Goal: Obtain resource: Obtain resource

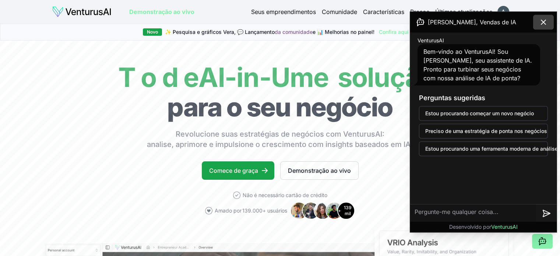
click at [548, 19] on button at bounding box center [543, 22] width 21 height 15
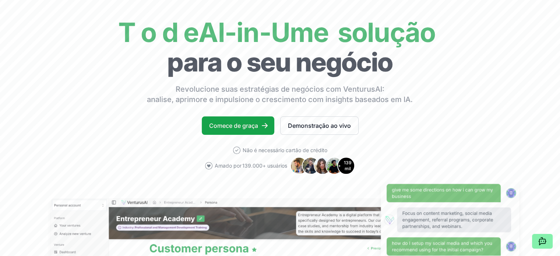
scroll to position [74, 0]
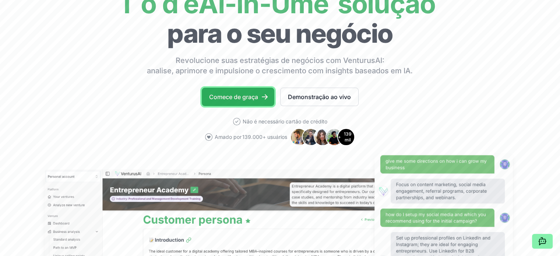
click at [249, 89] on link "Comece de graça" at bounding box center [238, 97] width 72 height 18
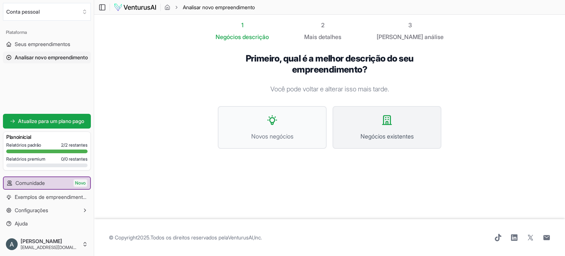
click at [376, 126] on button "Negócios existentes" at bounding box center [387, 127] width 109 height 43
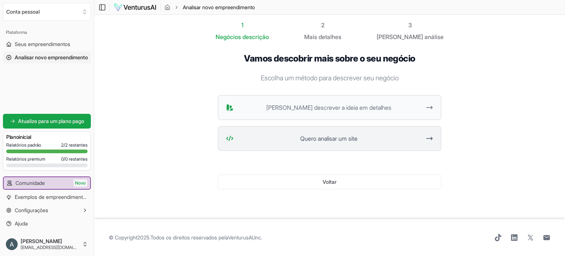
click at [342, 144] on button "Quero analisar um site" at bounding box center [330, 138] width 224 height 25
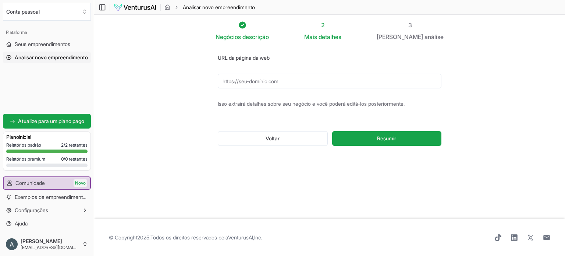
click at [280, 86] on input "URL da página da web" at bounding box center [330, 81] width 224 height 15
type input "[URL][DOMAIN_NAME]"
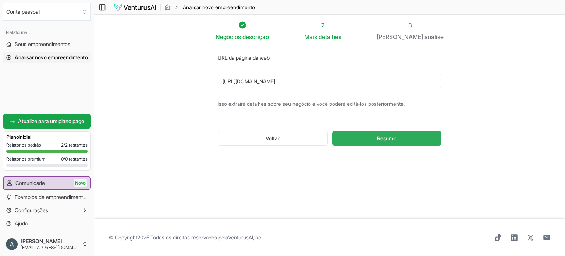
click at [361, 139] on button "Resumir" at bounding box center [386, 138] width 109 height 15
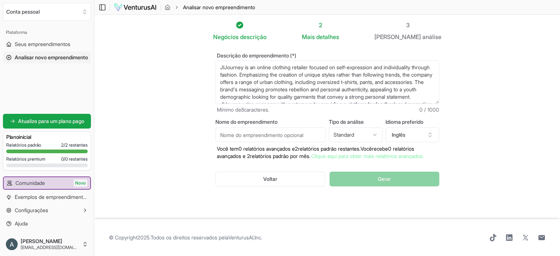
click at [345, 182] on div "Voltar Gerar" at bounding box center [327, 179] width 224 height 38
click at [430, 136] on icon "button" at bounding box center [430, 135] width 6 height 6
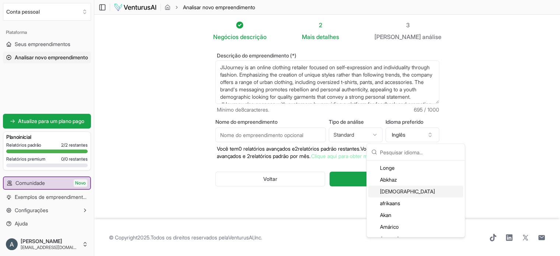
click at [409, 154] on input "text" at bounding box center [420, 152] width 80 height 16
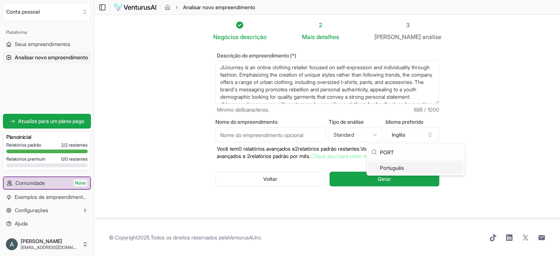
type input "PORT"
click at [394, 167] on font "Português" at bounding box center [392, 167] width 24 height 6
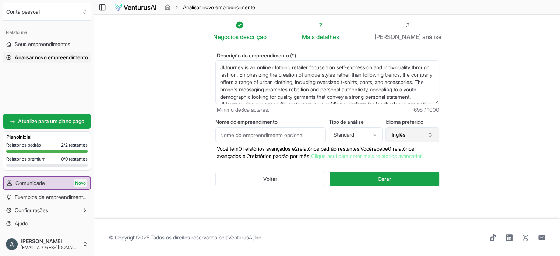
click at [431, 133] on icon "button" at bounding box center [430, 135] width 6 height 6
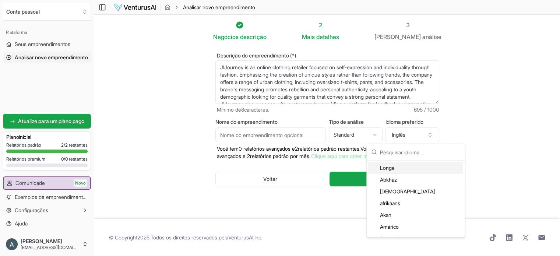
click at [415, 152] on input "text" at bounding box center [420, 152] width 80 height 16
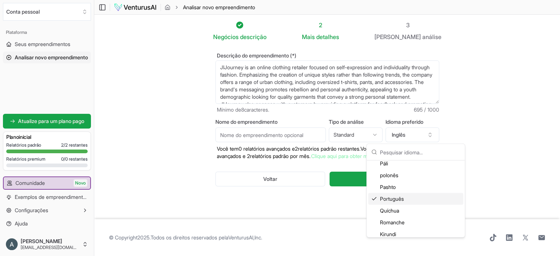
click at [395, 198] on font "Português" at bounding box center [392, 198] width 24 height 6
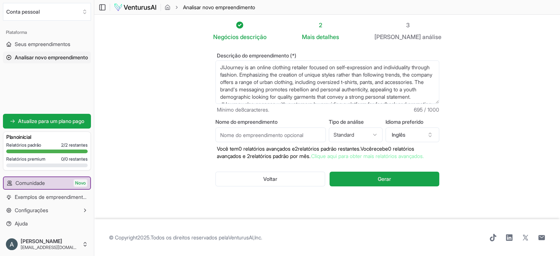
click at [382, 136] on div "Nome do empreendimento Tipo de análise Standard Advanced Standard Idioma prefer…" at bounding box center [327, 139] width 224 height 40
click at [379, 137] on html "Valorizamos sua privacidade Utilizamos cookies para aprimorar sua experiência d…" at bounding box center [280, 128] width 560 height 256
click at [383, 182] on font "Gerar" at bounding box center [383, 178] width 13 height 6
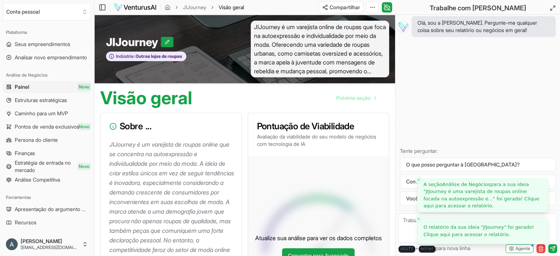
click at [465, 229] on font "O relatório da sua ideia "" at bounding box center [453, 227] width 60 height 6
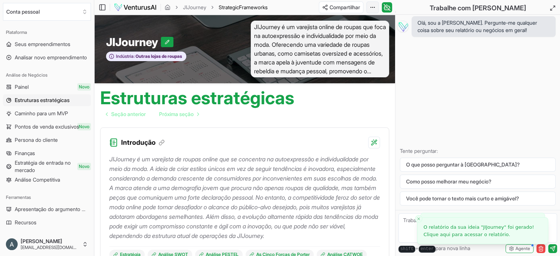
click at [371, 7] on html "Valorizamos sua privacidade Utilizamos cookies para aprimorar sua experiência d…" at bounding box center [280, 128] width 560 height 256
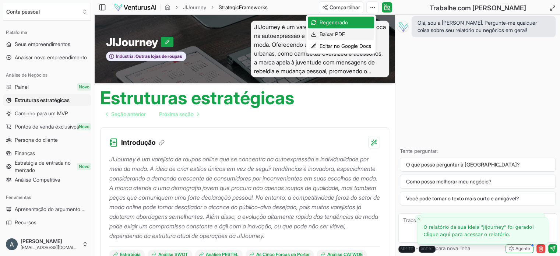
click at [332, 37] on font "Baixar PDF" at bounding box center [331, 34] width 25 height 6
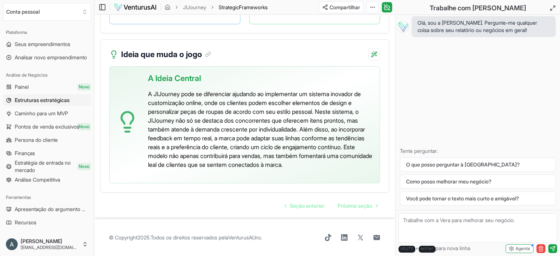
scroll to position [1974, 0]
click at [354, 203] on font "Próxima seção" at bounding box center [354, 205] width 35 height 6
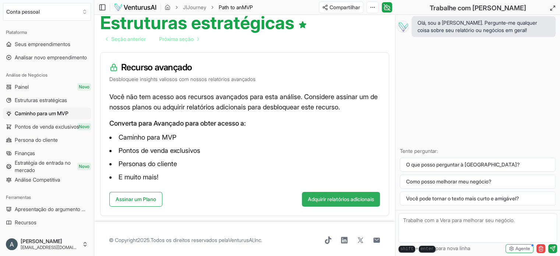
scroll to position [77, 0]
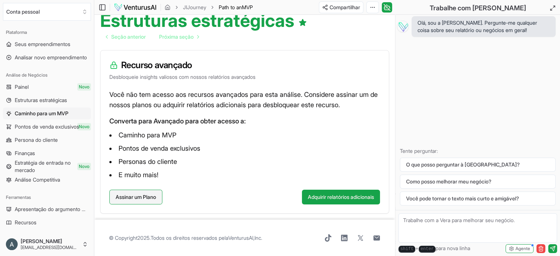
click at [131, 200] on link "Assinar um Plano" at bounding box center [135, 196] width 53 height 15
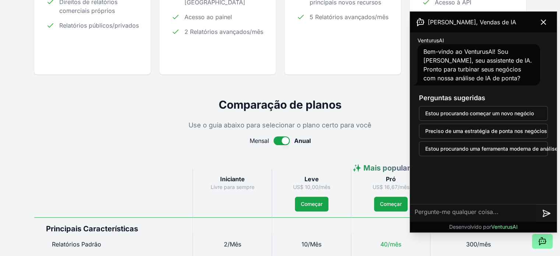
scroll to position [147, 0]
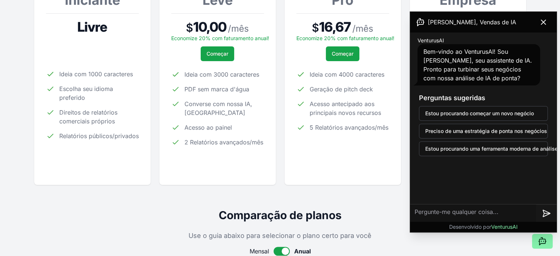
drag, startPoint x: 6, startPoint y: 22, endPoint x: 8, endPoint y: 0, distance: 22.5
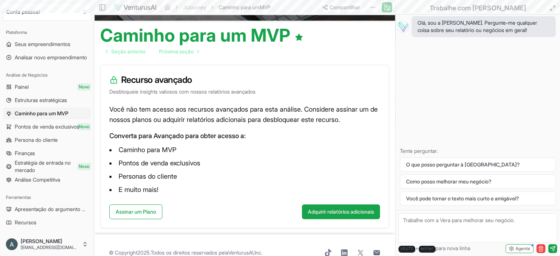
scroll to position [77, 0]
